Goal: Information Seeking & Learning: Learn about a topic

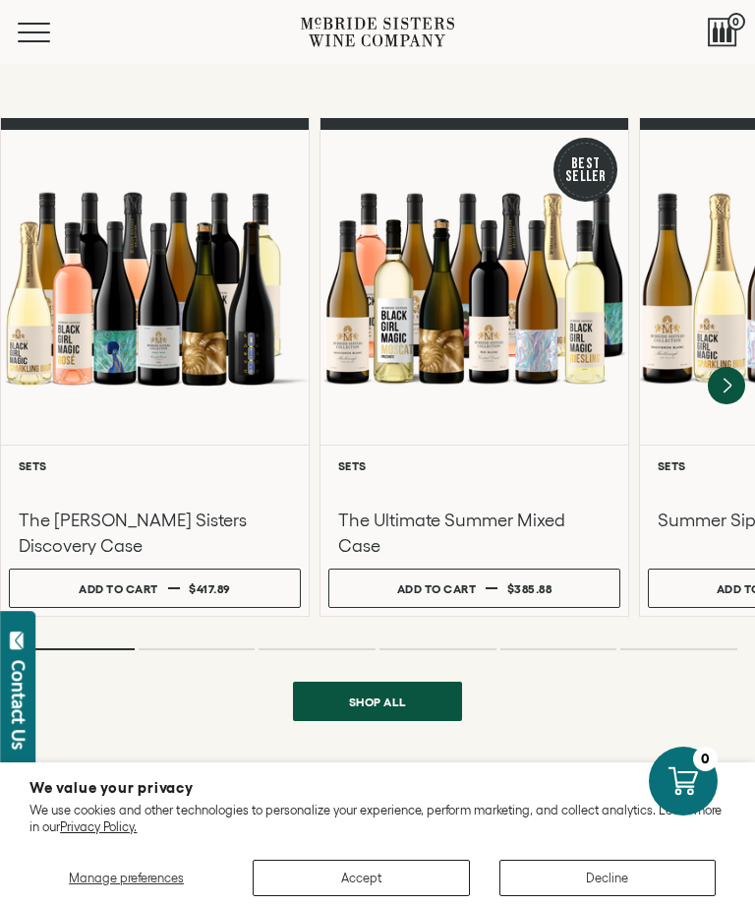
scroll to position [1463, 0]
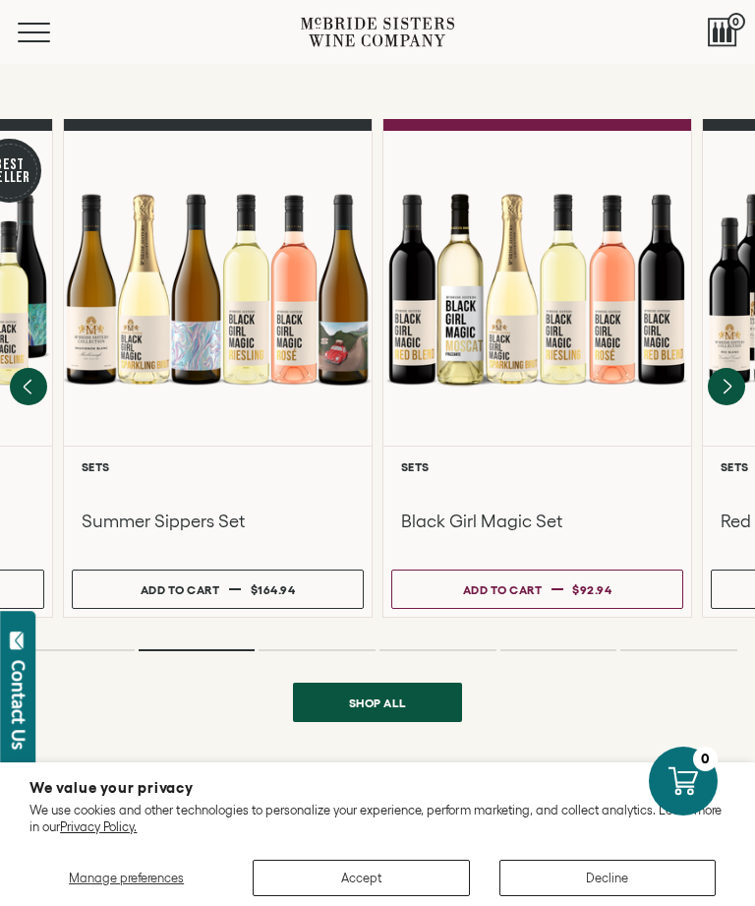
click at [29, 29] on button "Menu" at bounding box center [53, 33] width 71 height 20
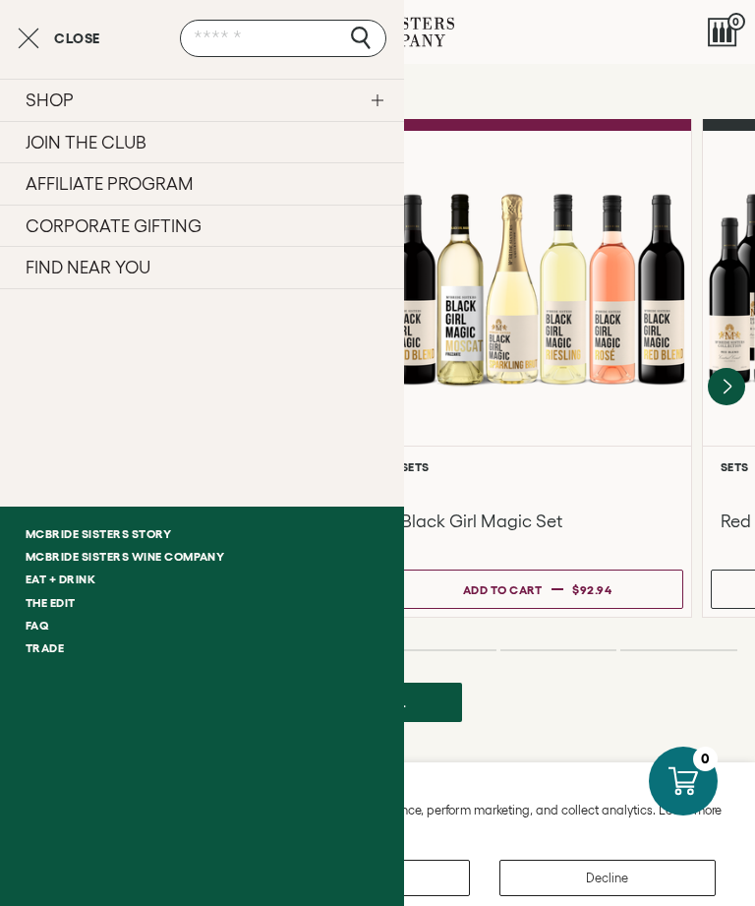
click at [266, 104] on link "SHOP" at bounding box center [202, 100] width 404 height 42
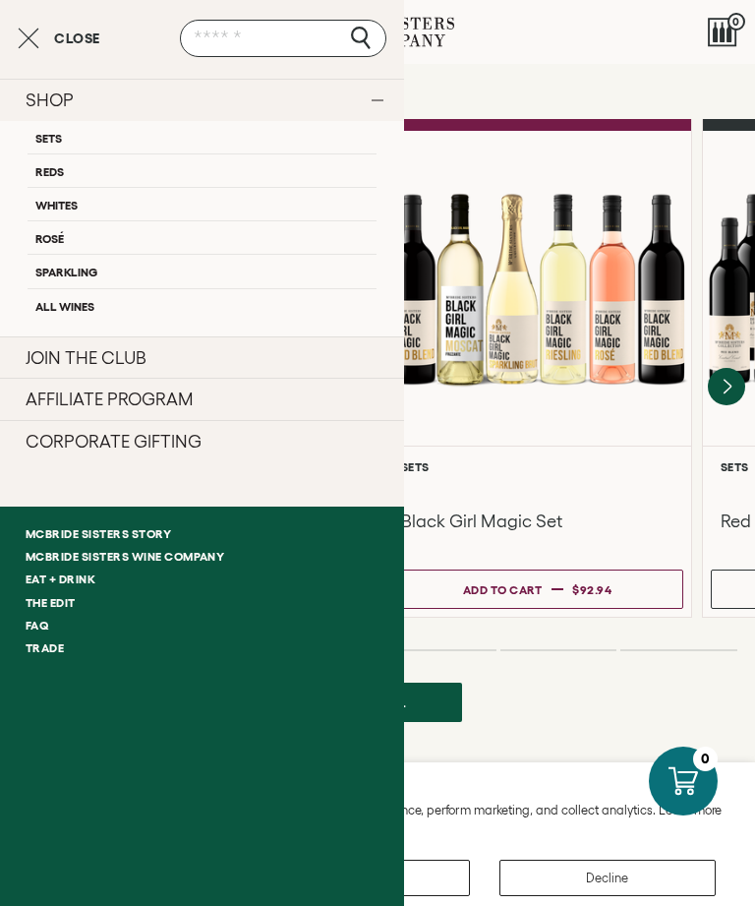
click at [206, 234] on link "Rosé" at bounding box center [202, 236] width 349 height 33
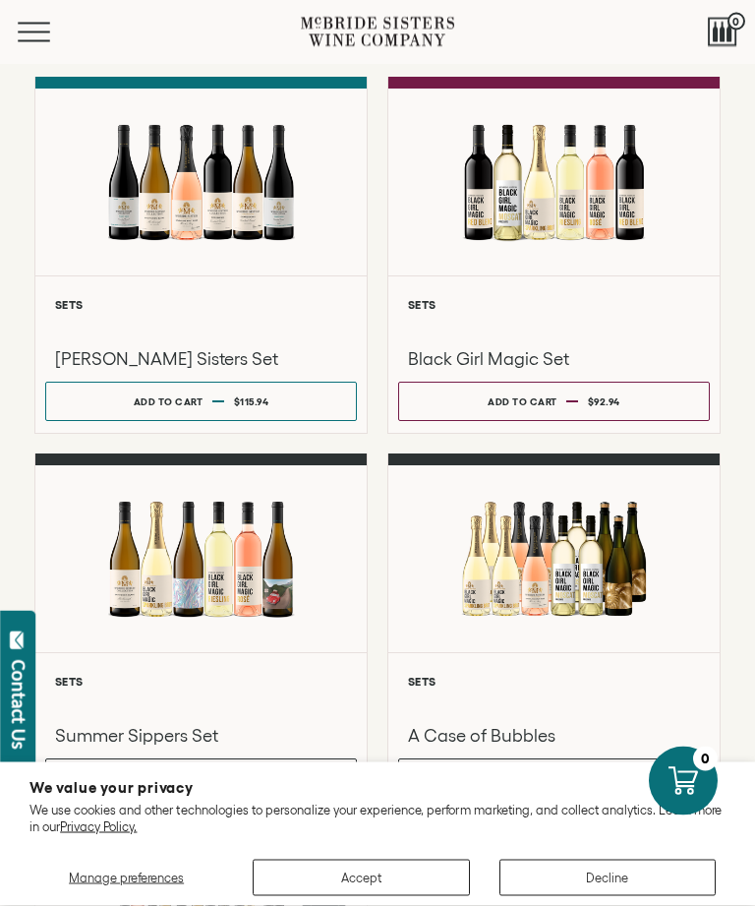
scroll to position [924, 0]
click at [618, 247] on div at bounding box center [553, 181] width 331 height 187
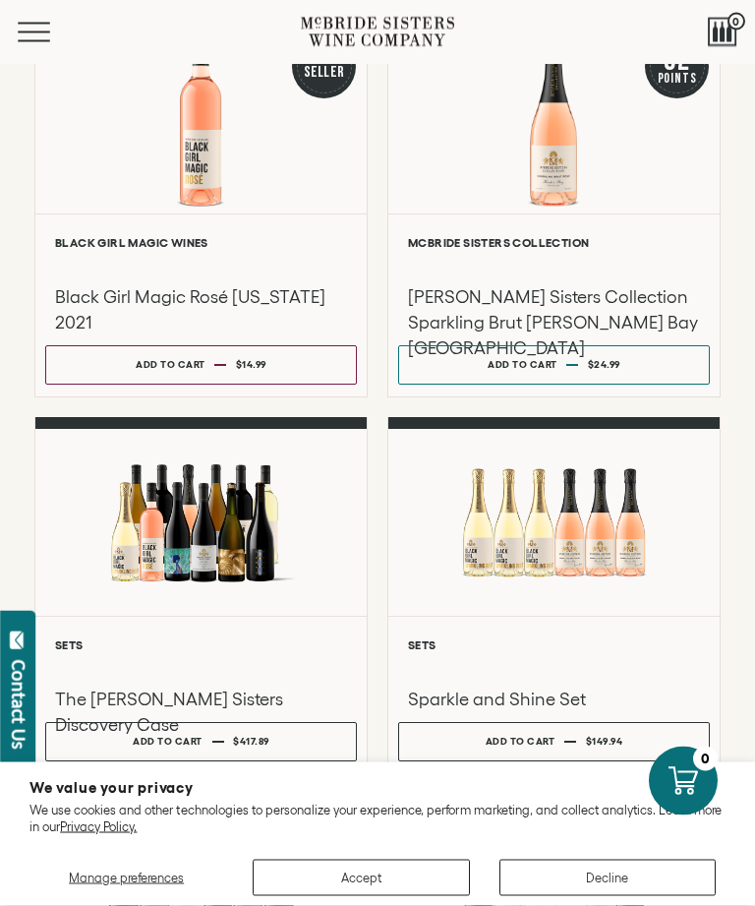
scroll to position [0, 0]
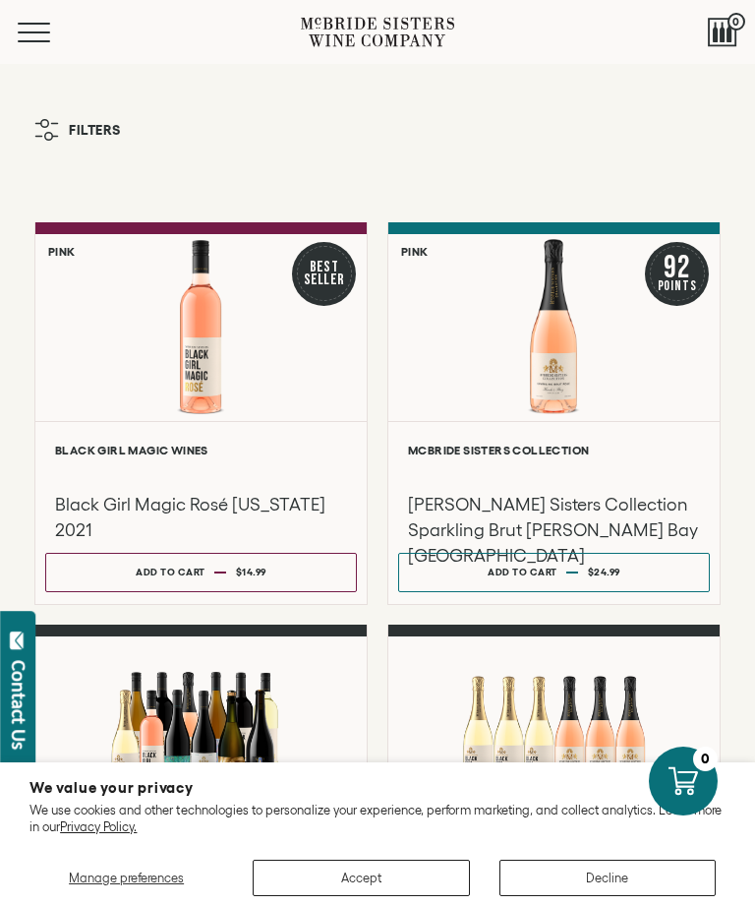
click at [34, 27] on button "Menu" at bounding box center [53, 33] width 71 height 20
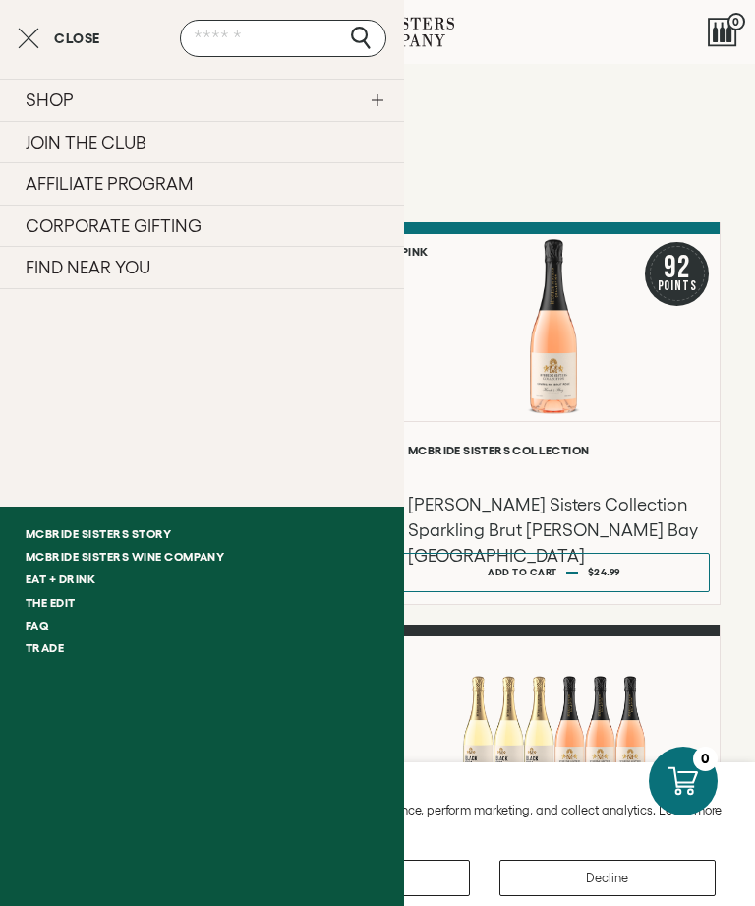
click at [296, 100] on link "SHOP" at bounding box center [202, 100] width 404 height 42
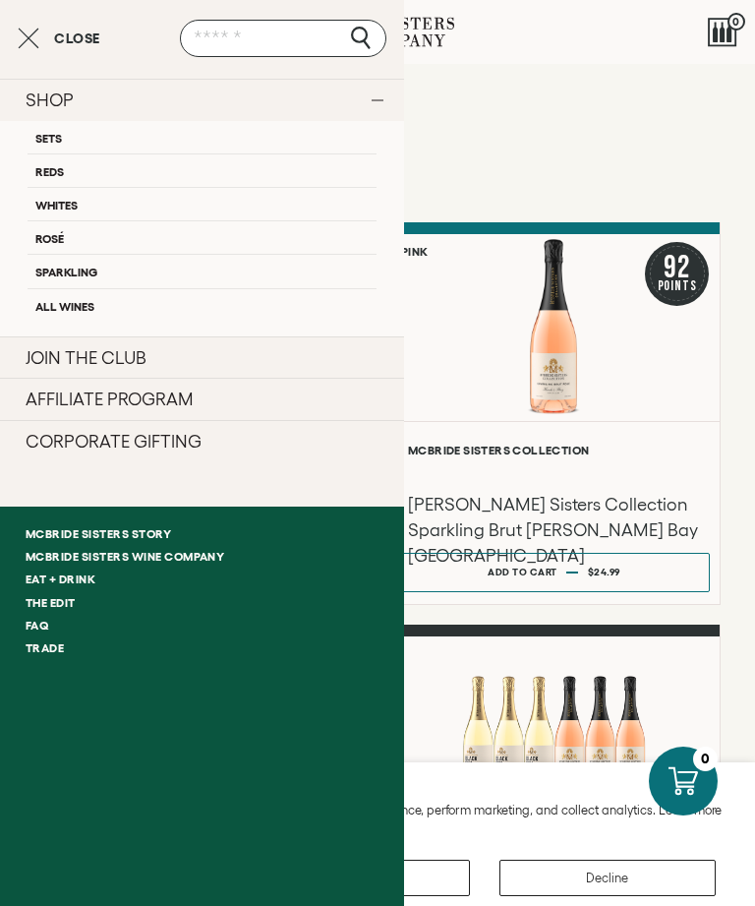
click at [227, 167] on link "Reds" at bounding box center [202, 169] width 349 height 33
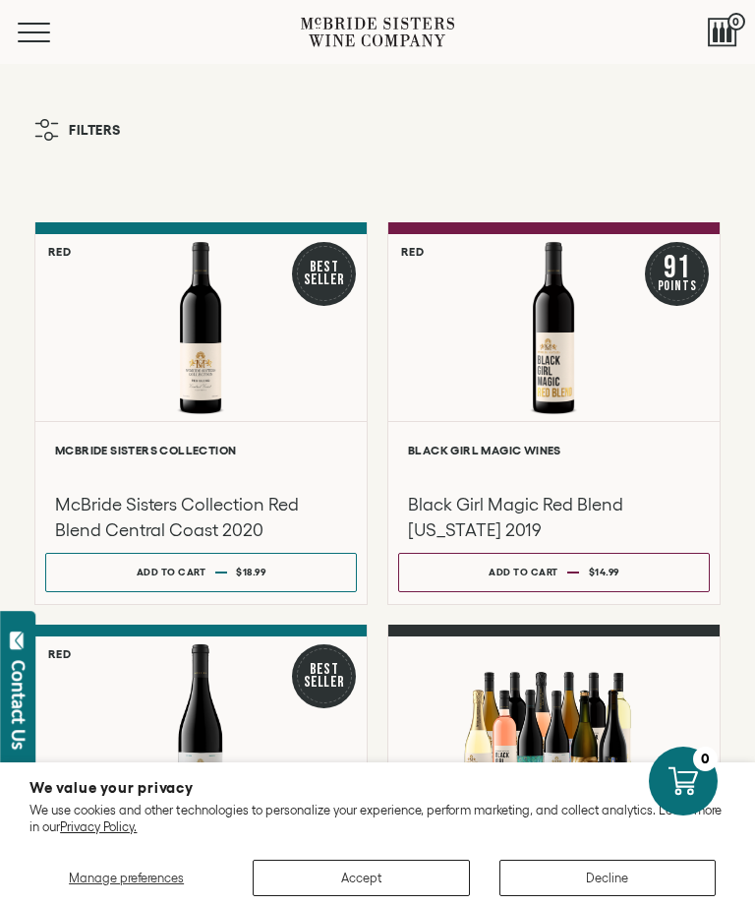
click at [532, 499] on h3 "Black Girl Magic Red Blend California 2019" at bounding box center [554, 517] width 292 height 51
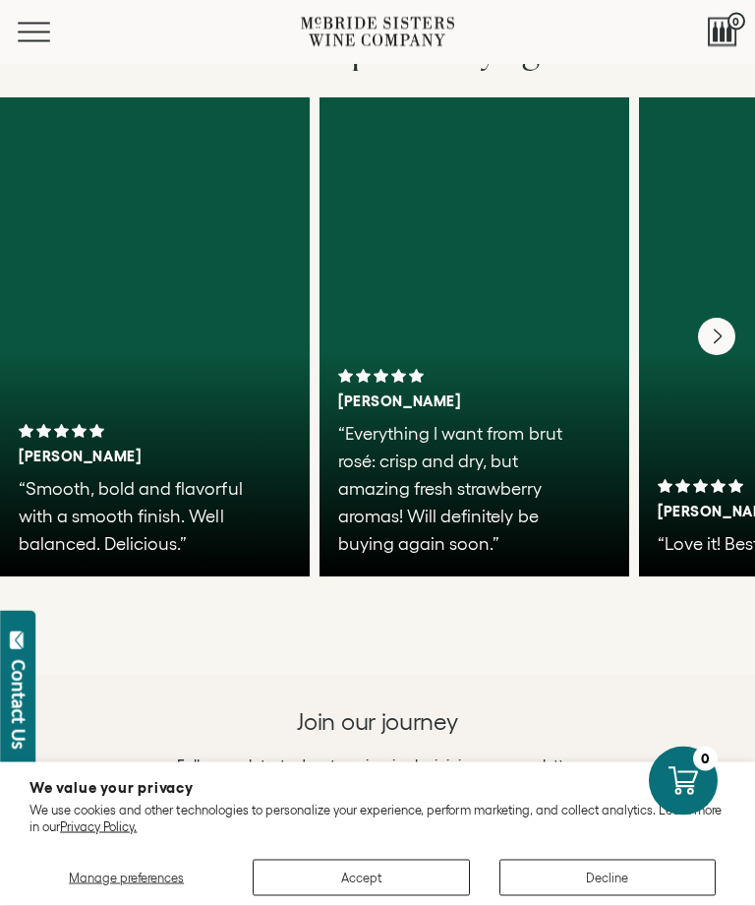
scroll to position [4600, 0]
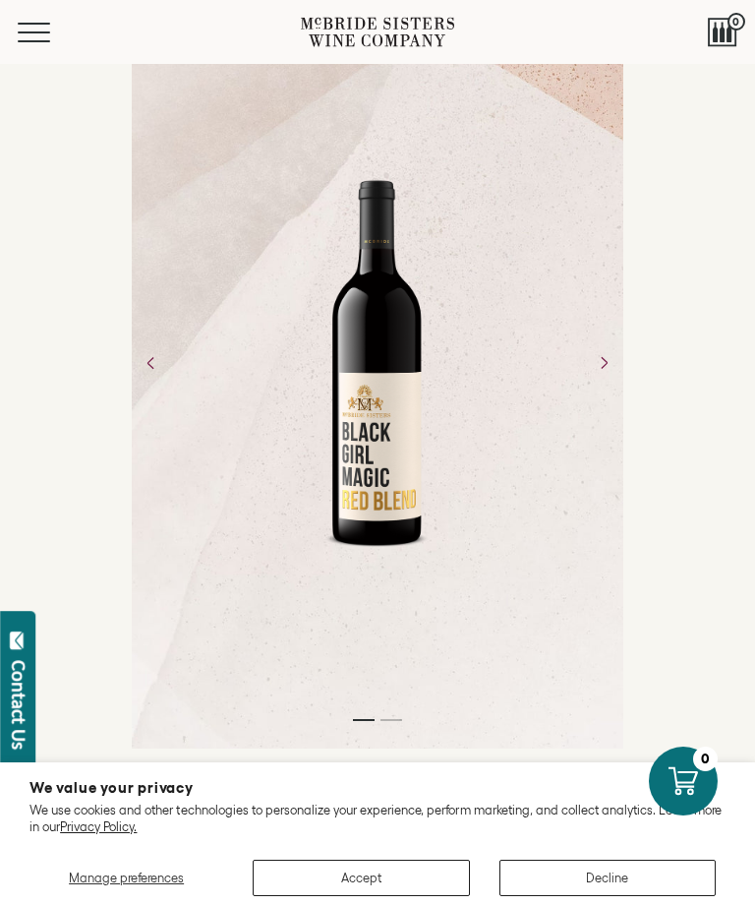
scroll to position [111, 0]
